Goal: Find specific page/section: Find specific page/section

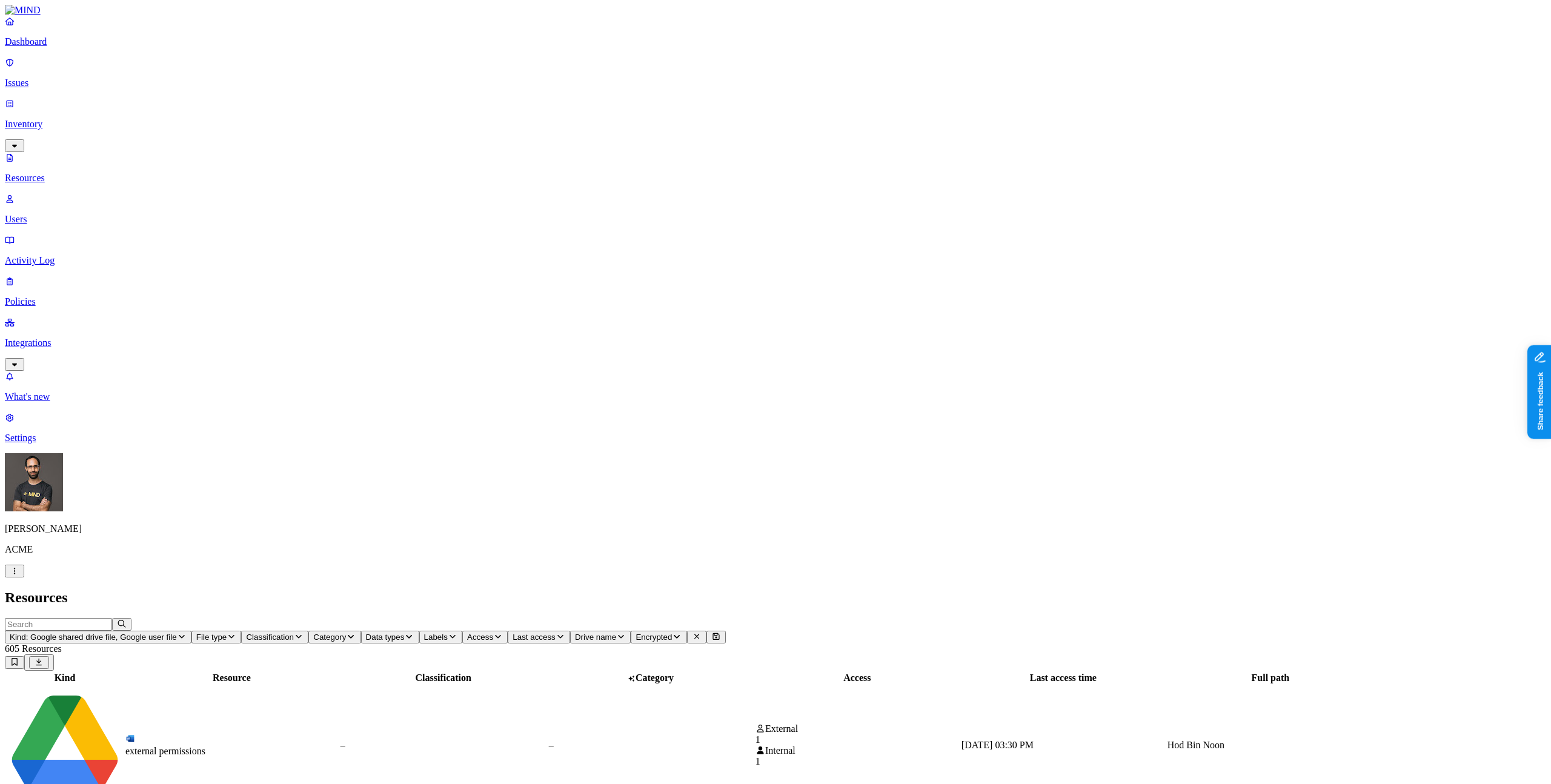
click at [20, 574] on icon "button" at bounding box center [15, 570] width 10 height 8
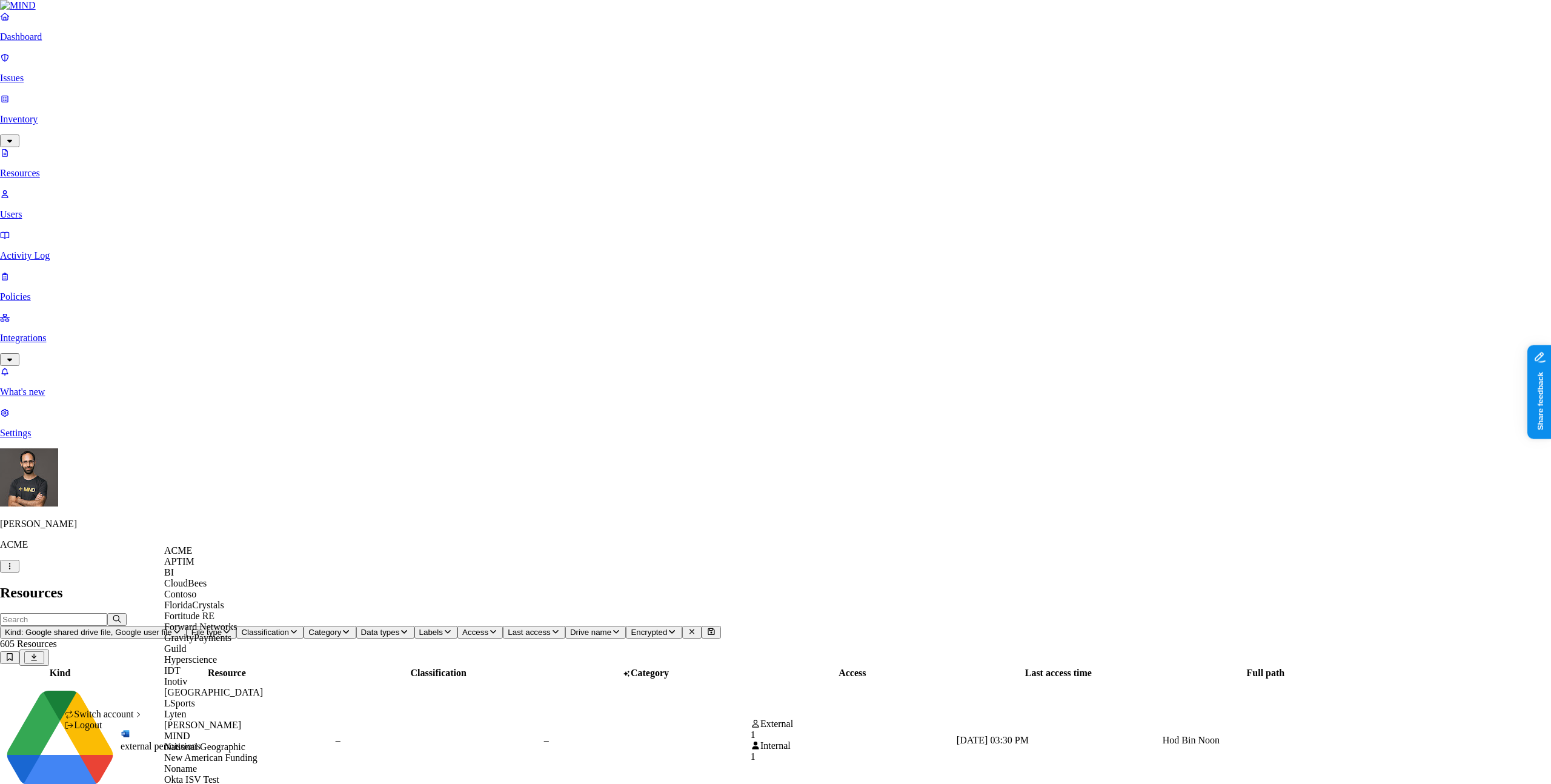
scroll to position [527, 0]
click at [32, 438] on nav "Dashboard Issues Inventory Resources Users Activity Log Policies Integrations W…" at bounding box center [776, 224] width 1551 height 427
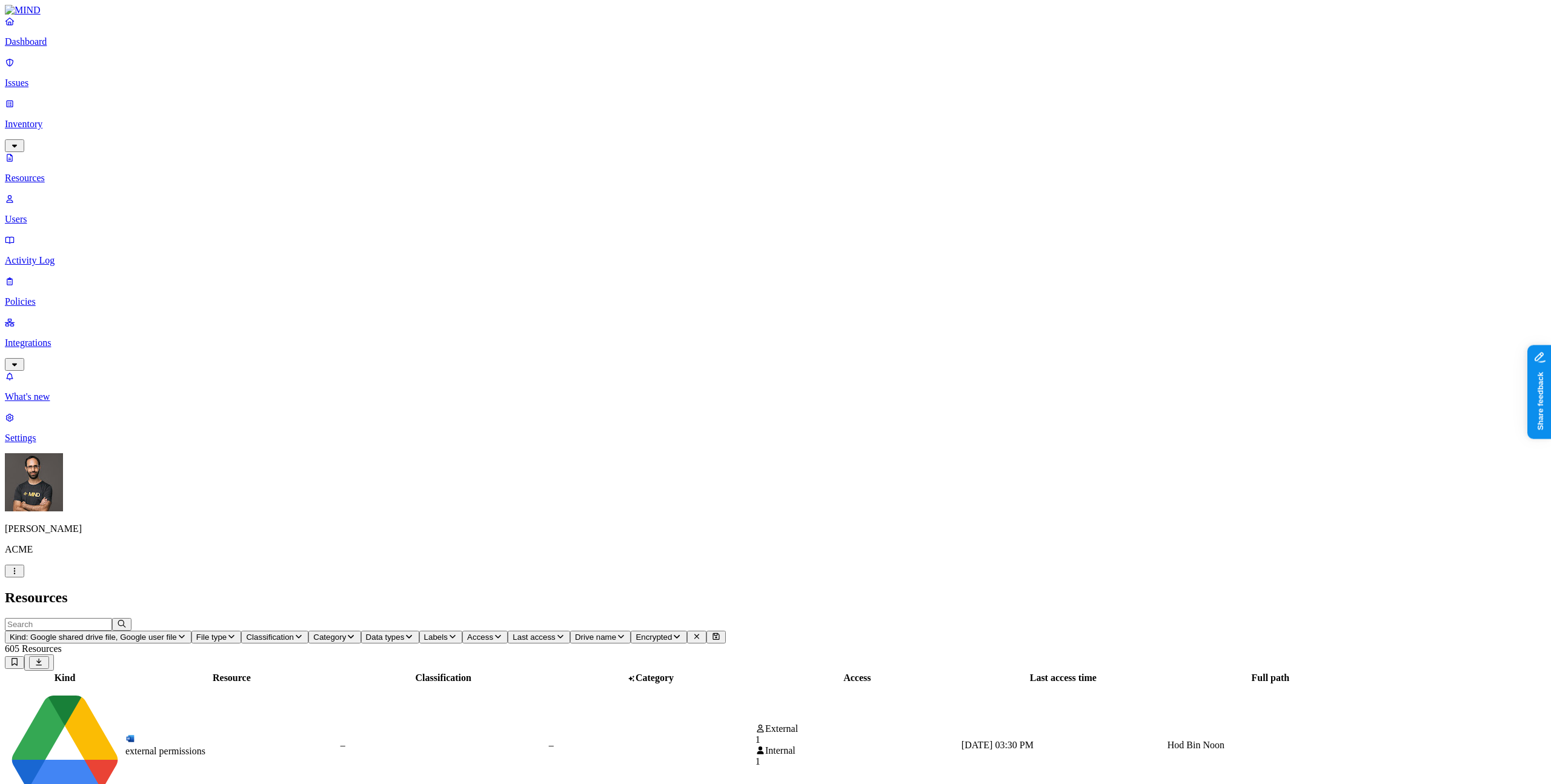
click at [88, 443] on nav "Dashboard Issues Inventory Resources Users Activity Log Policies Integrations W…" at bounding box center [776, 229] width 1541 height 427
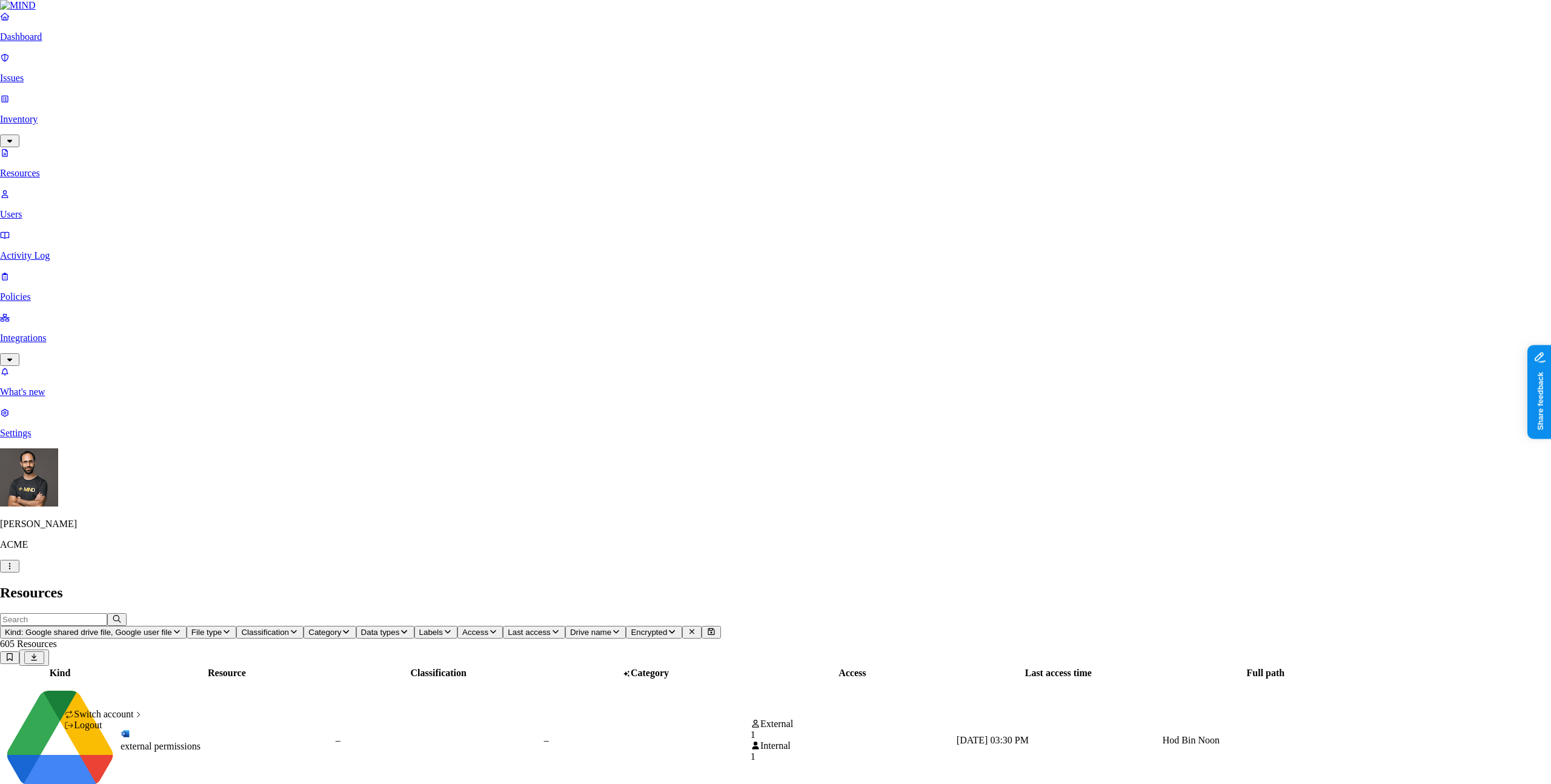
click at [127, 731] on div "Logout" at bounding box center [104, 725] width 79 height 11
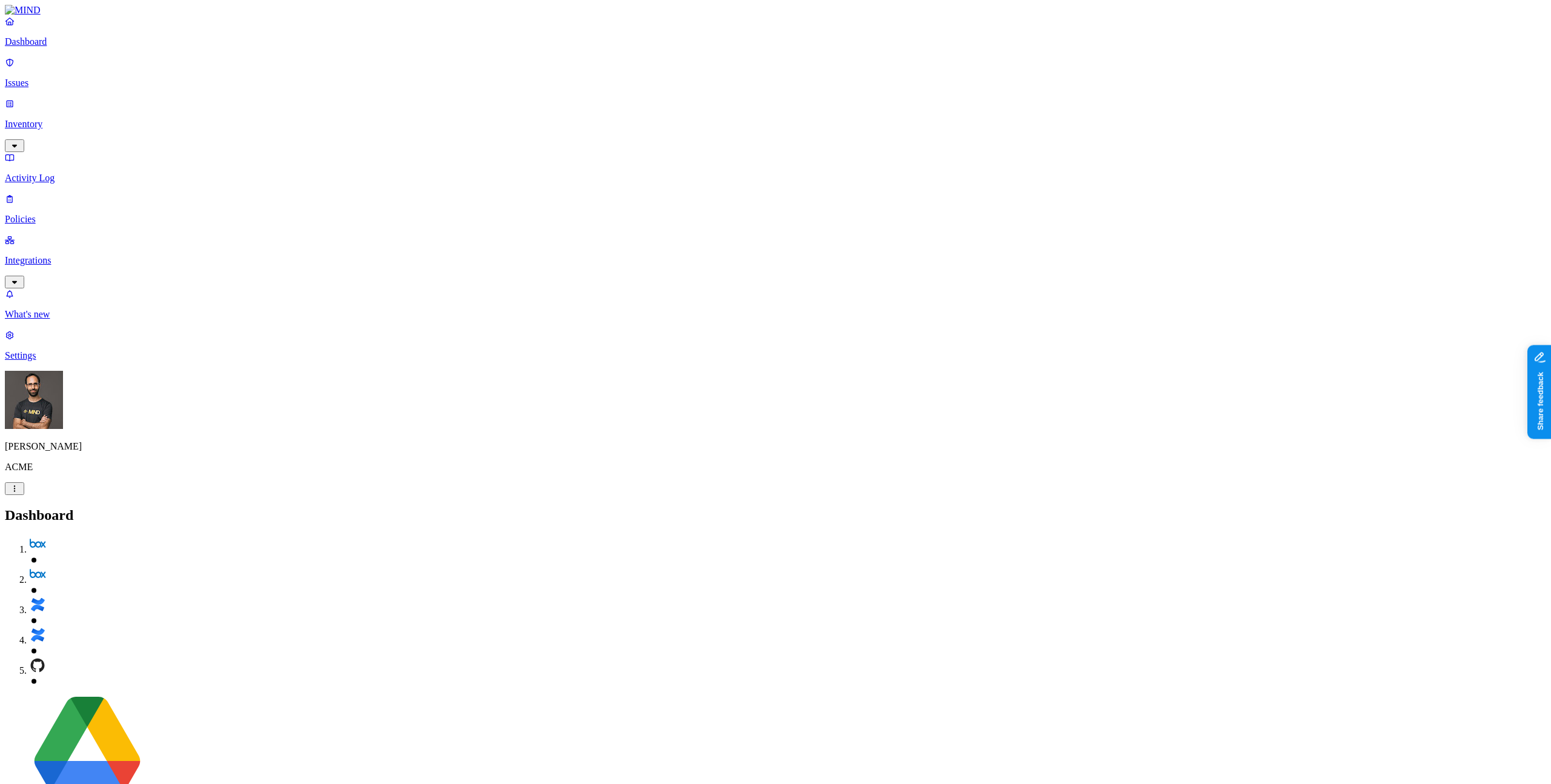
click at [101, 494] on div "Ohad Abarbanel ACME" at bounding box center [776, 433] width 1541 height 125
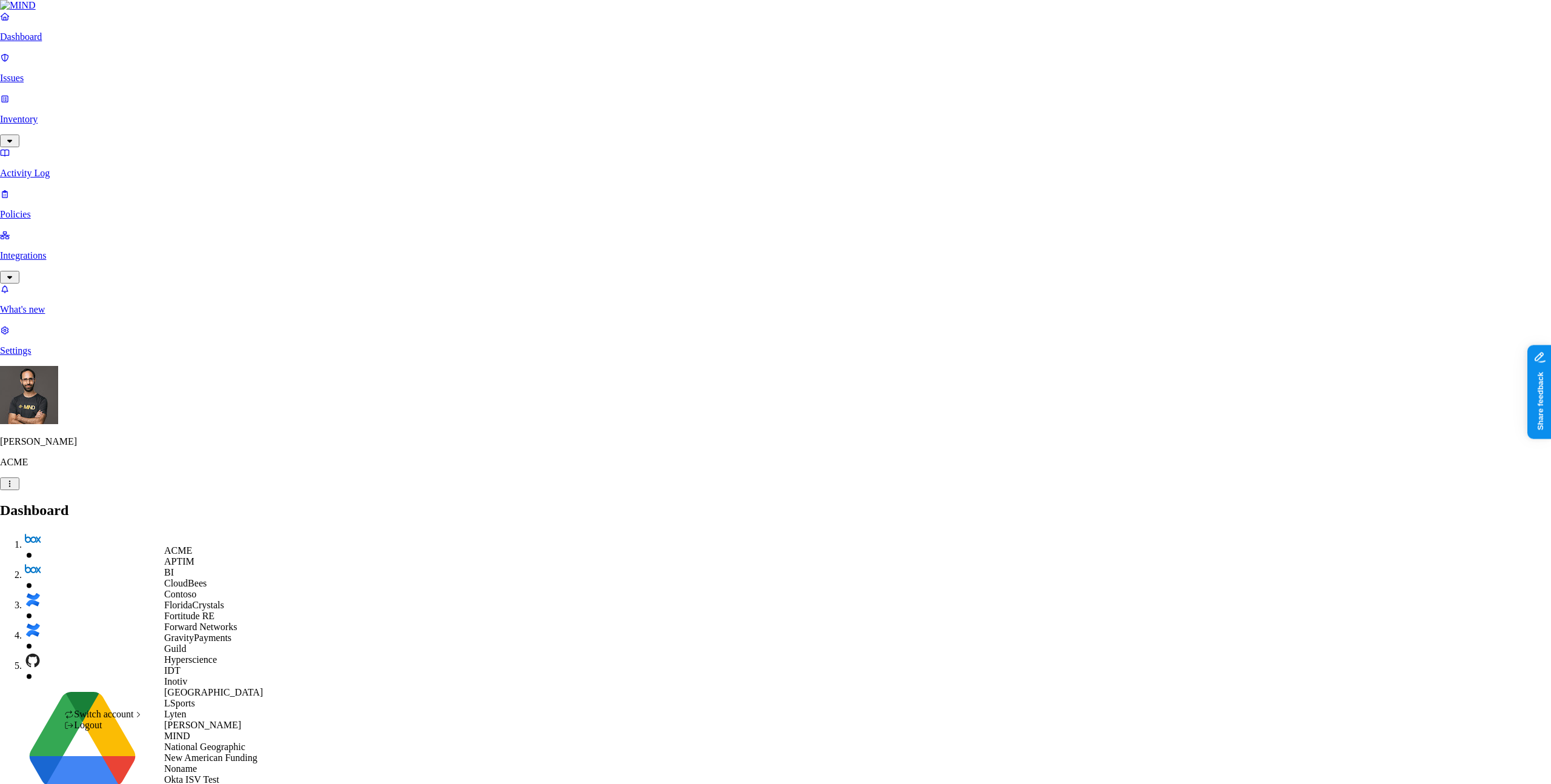
scroll to position [569, 0]
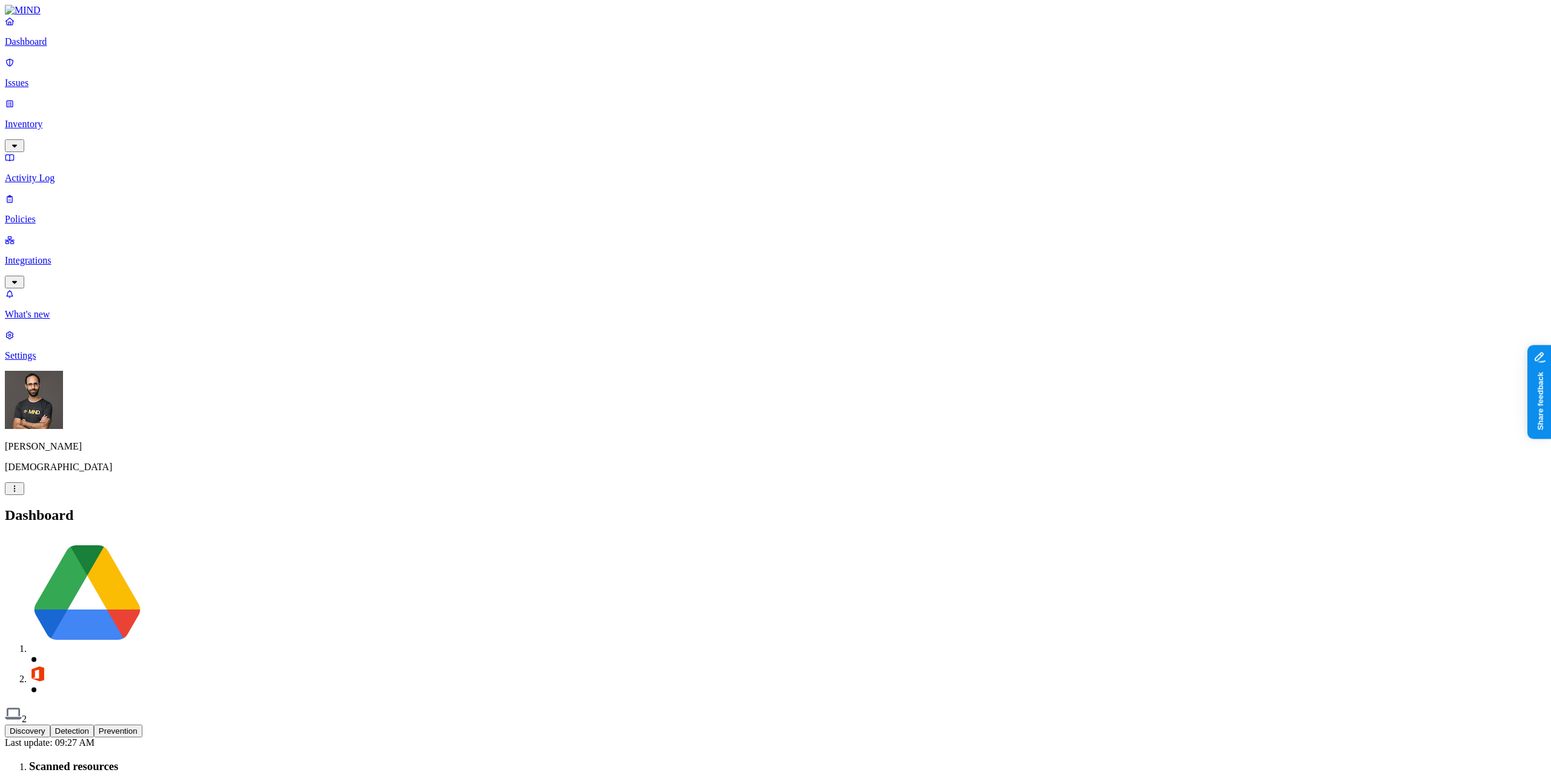
click at [47, 119] on p "Inventory" at bounding box center [776, 124] width 1541 height 11
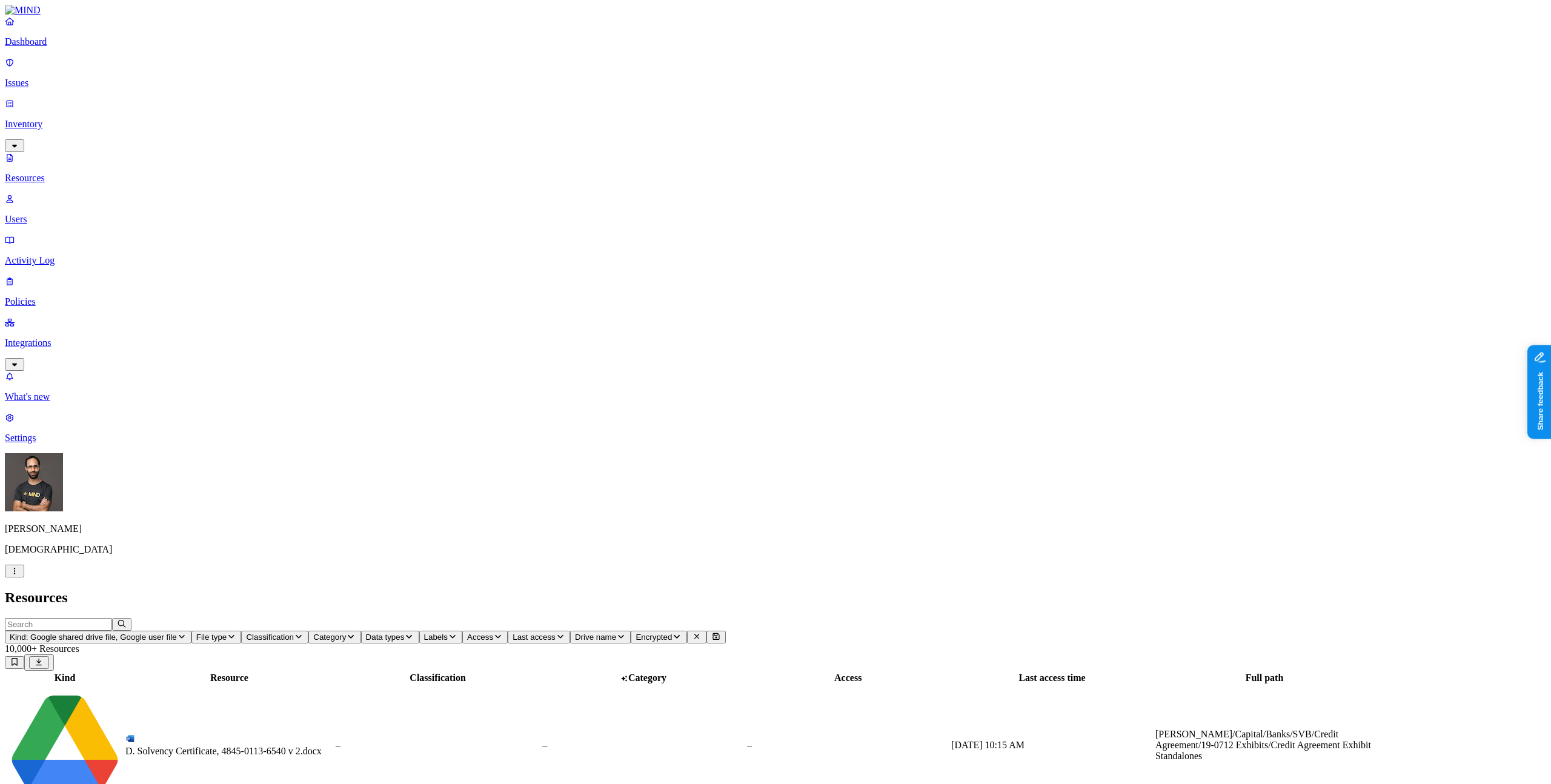
click at [1124, 589] on h2 "Resources" at bounding box center [776, 597] width 1541 height 17
click at [109, 360] on nav "Dashboard Issues Inventory Resources Users Activity Log Policies Integrations W…" at bounding box center [776, 229] width 1541 height 427
click at [95, 289] on nav "Dashboard Issues Inventory Resources Users Activity Log Policies Integrations W…" at bounding box center [776, 229] width 1541 height 427
